Goal: Check status: Check status

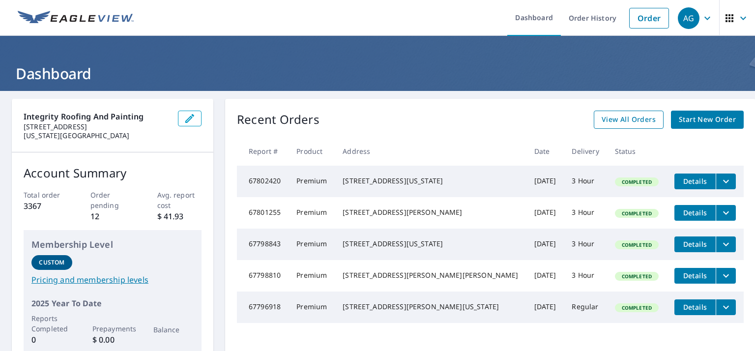
click at [622, 121] on span "View All Orders" at bounding box center [629, 120] width 54 height 12
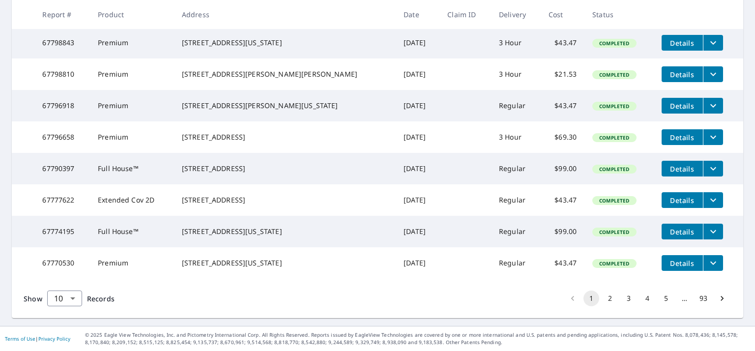
scroll to position [293, 0]
click at [609, 299] on button "2" at bounding box center [610, 299] width 16 height 16
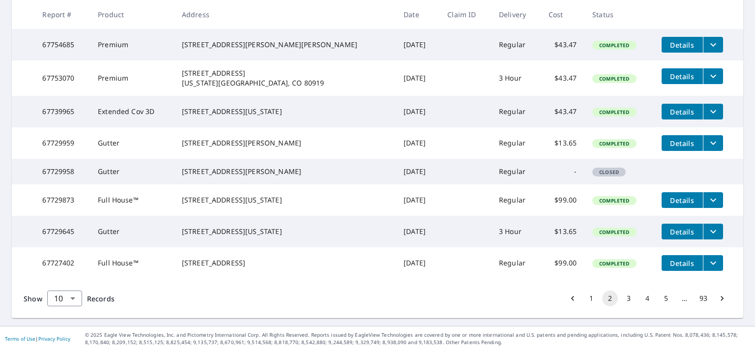
scroll to position [284, 0]
click at [630, 306] on button "3" at bounding box center [629, 299] width 16 height 16
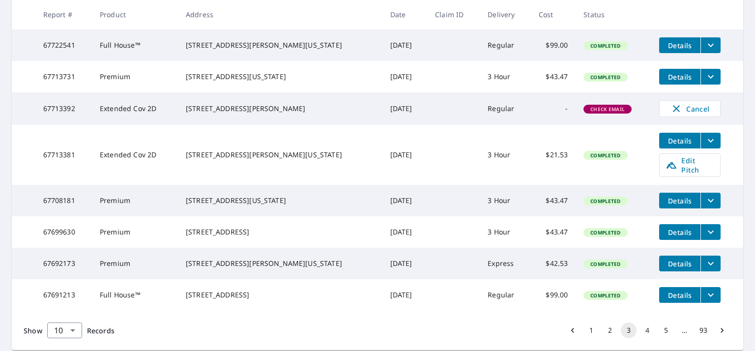
scroll to position [247, 0]
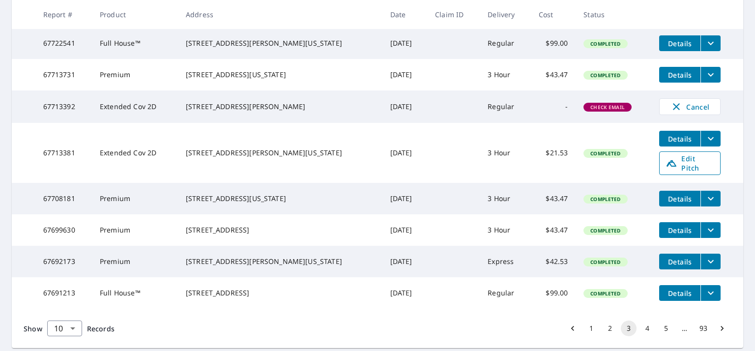
click at [666, 169] on icon at bounding box center [672, 163] width 12 height 12
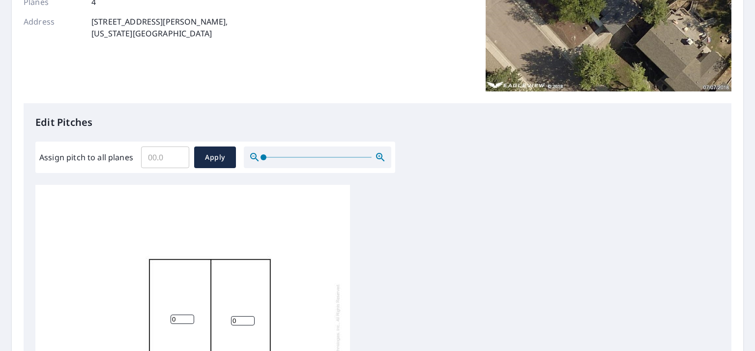
scroll to position [162, 0]
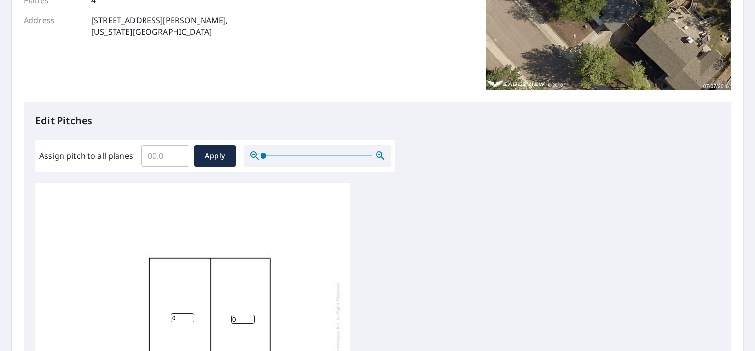
type input "0.1"
click at [180, 152] on input "0.1" at bounding box center [165, 156] width 48 height 28
click at [181, 319] on input "0" at bounding box center [183, 317] width 24 height 9
type input "4"
click at [167, 152] on input "0.1" at bounding box center [165, 156] width 48 height 28
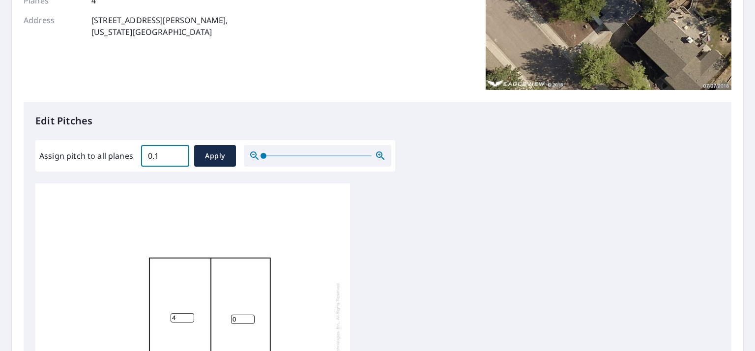
type input "0"
type input "4"
click at [223, 161] on span "Apply" at bounding box center [215, 156] width 26 height 12
type input "4"
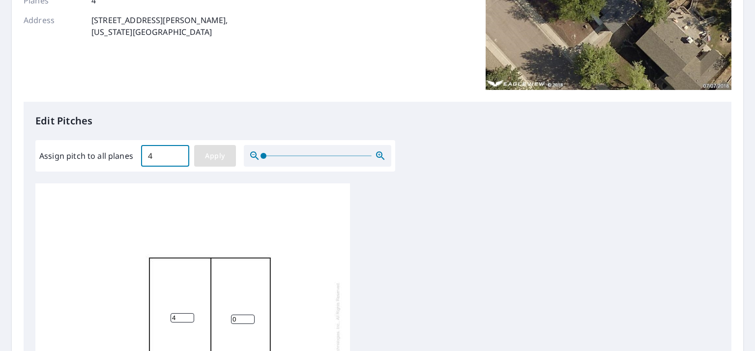
type input "4"
click at [217, 155] on span "Apply" at bounding box center [215, 156] width 26 height 12
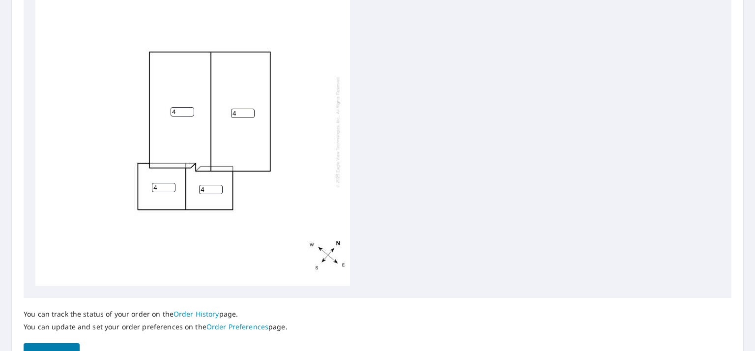
scroll to position [427, 0]
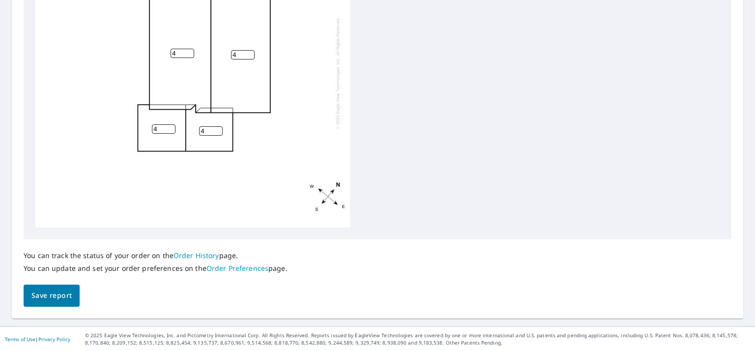
click at [53, 293] on span "Save report" at bounding box center [51, 296] width 40 height 12
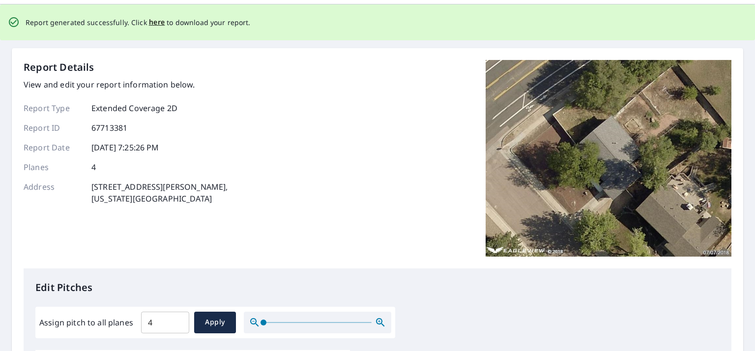
scroll to position [0, 0]
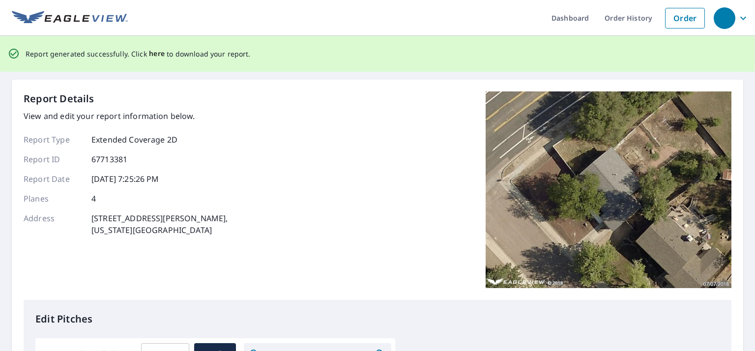
click at [149, 54] on span "here" at bounding box center [157, 54] width 16 height 12
